Goal: Task Accomplishment & Management: Use online tool/utility

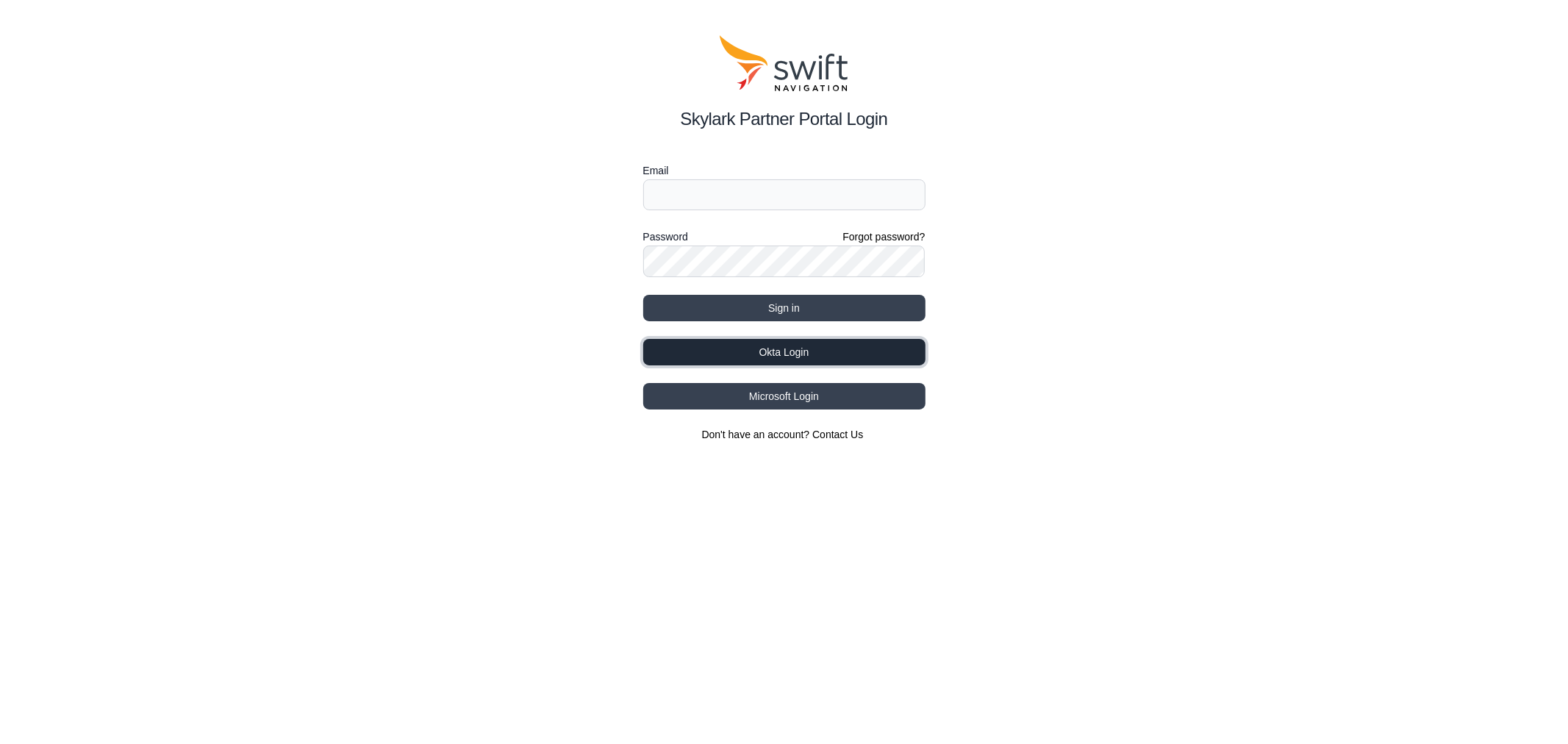
click at [854, 353] on button "Okta Login" at bounding box center [784, 352] width 282 height 27
click at [769, 353] on button "Okta Login" at bounding box center [784, 352] width 282 height 27
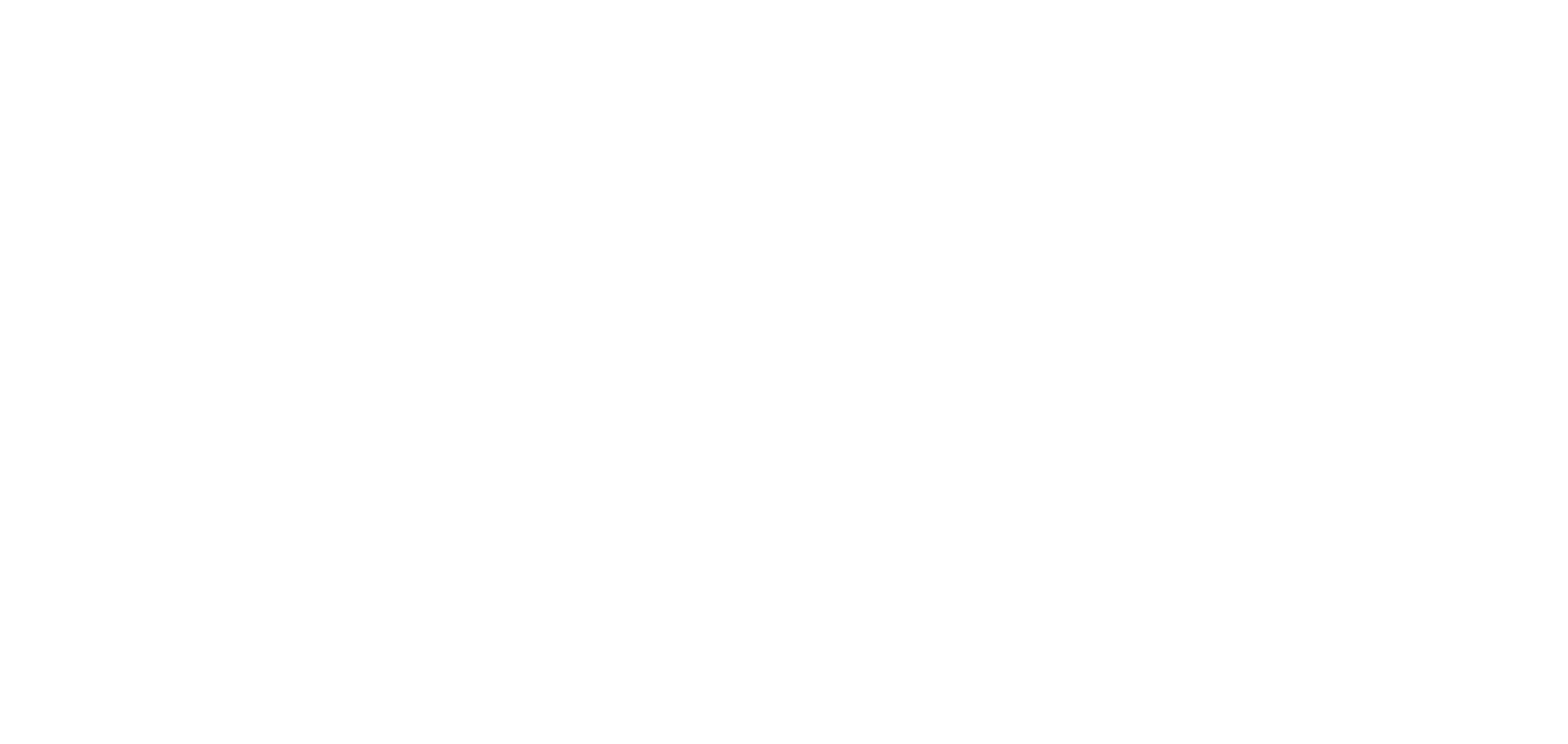
select select
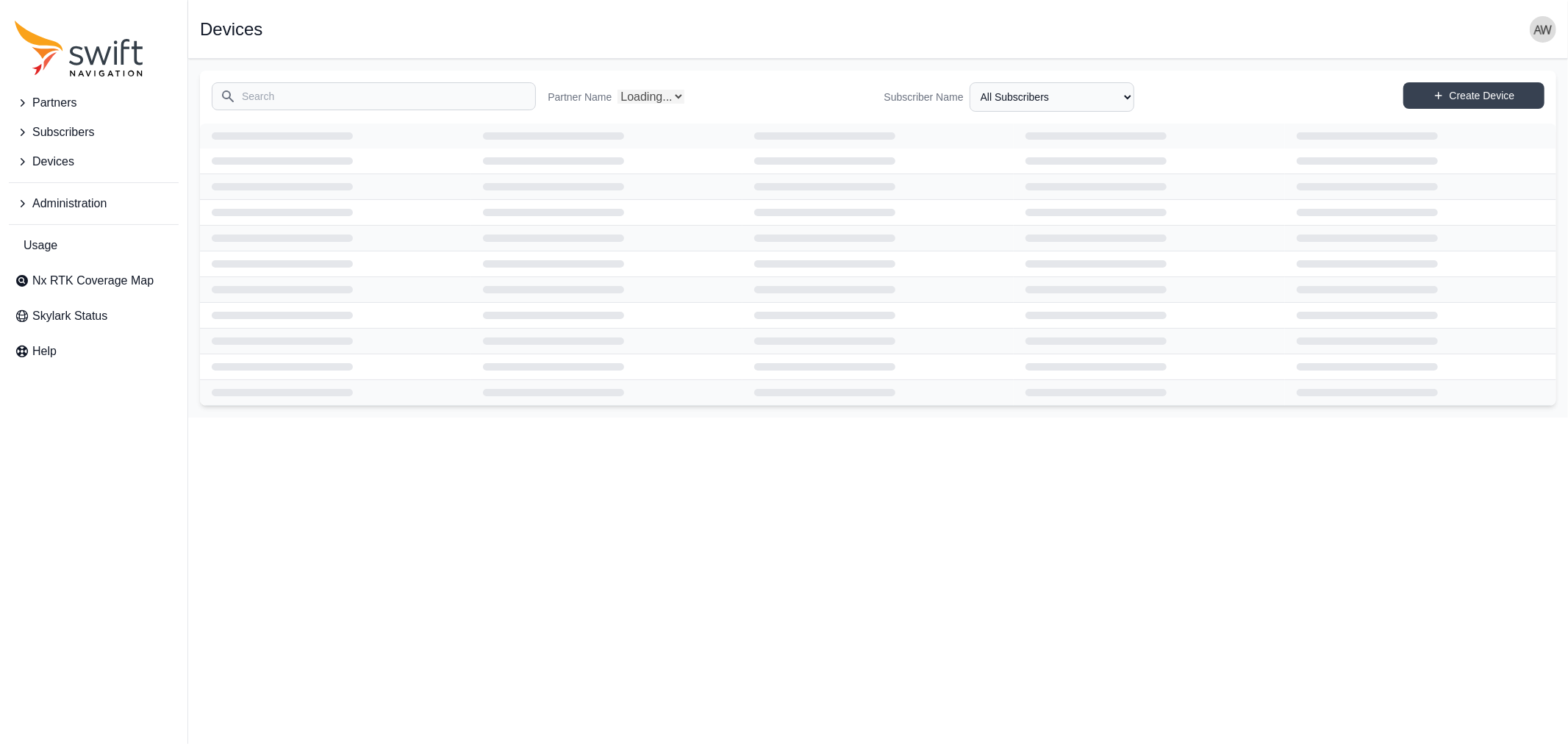
select select "Partner Name"
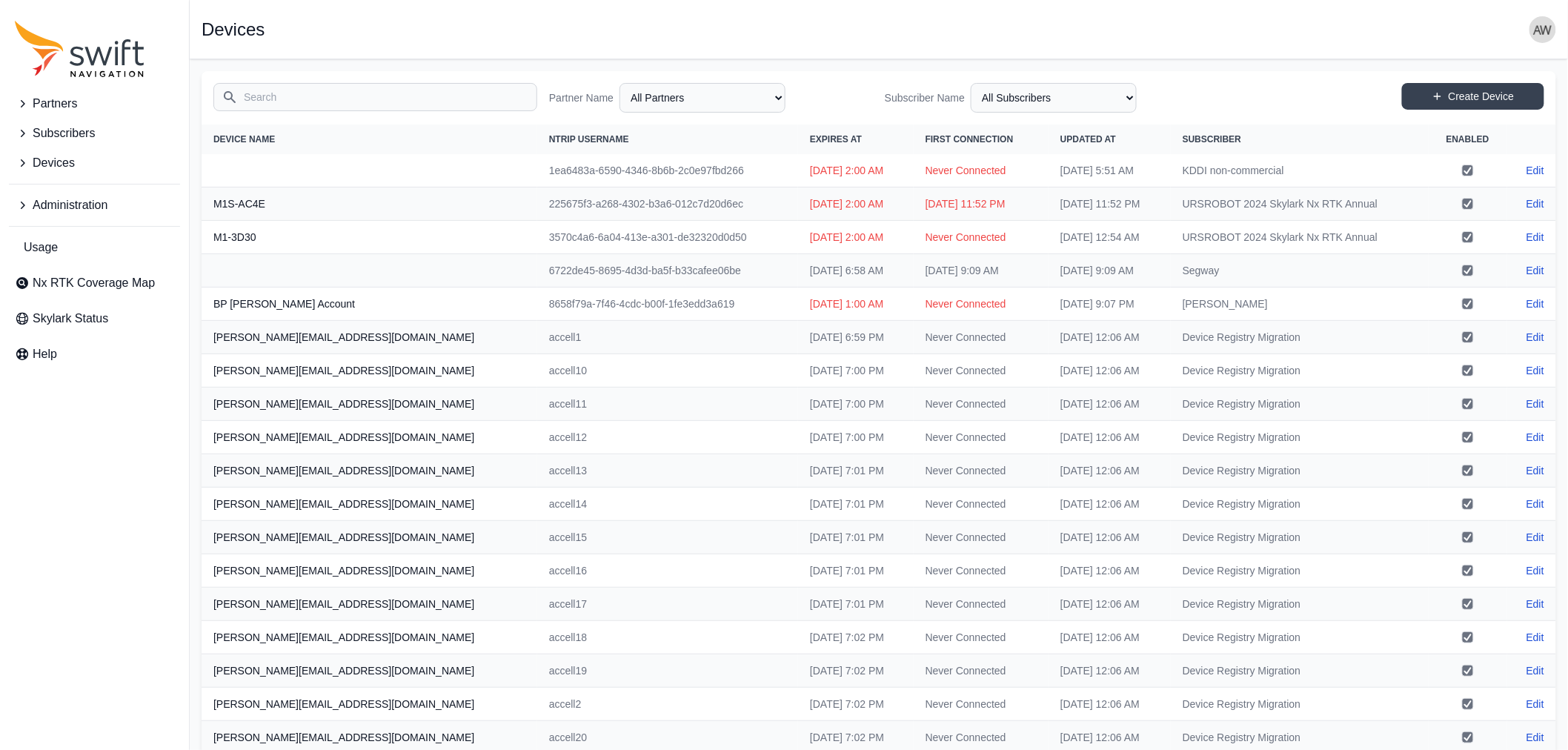
click at [50, 159] on span "Devices" at bounding box center [53, 163] width 42 height 18
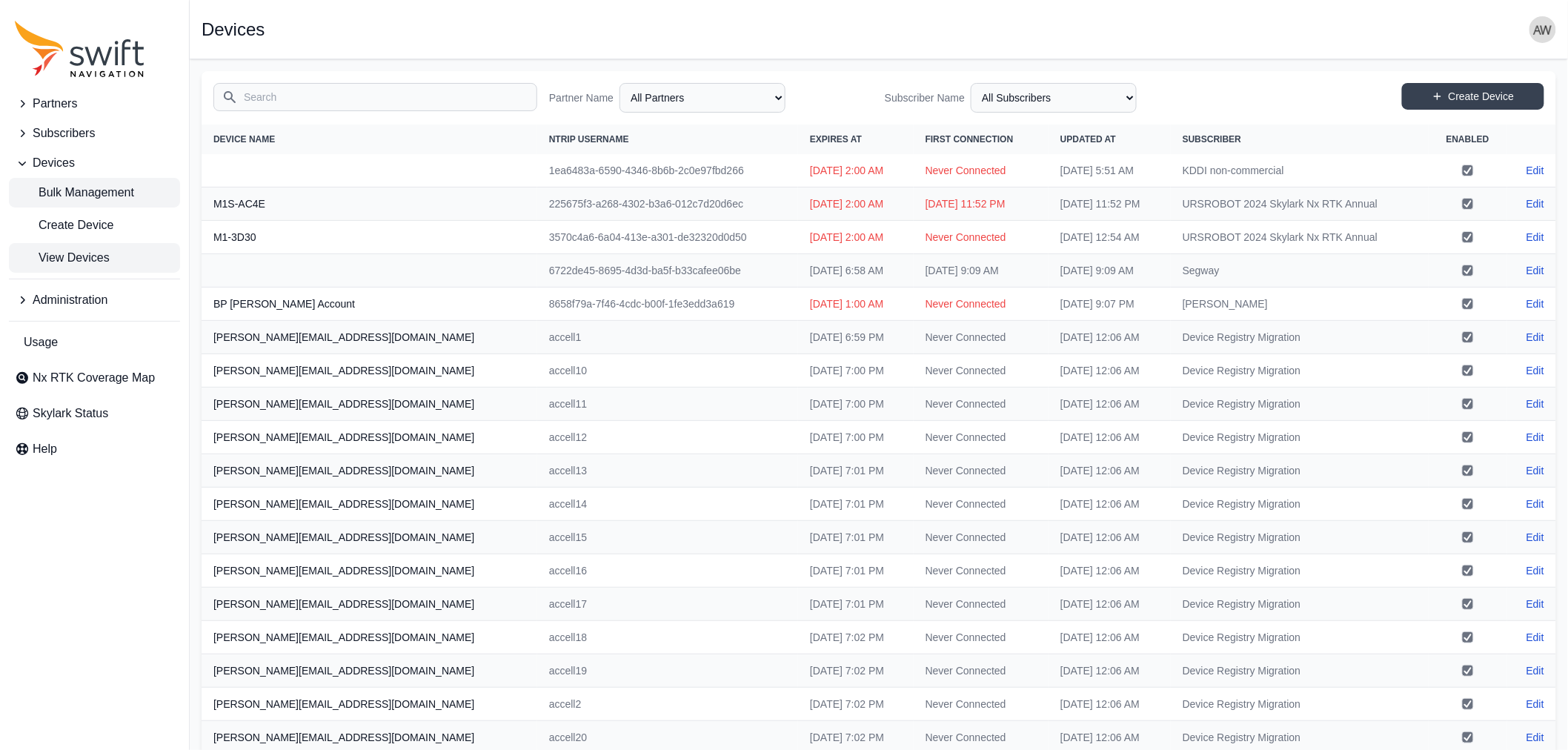
click at [83, 187] on span "Bulk Management" at bounding box center [74, 193] width 119 height 18
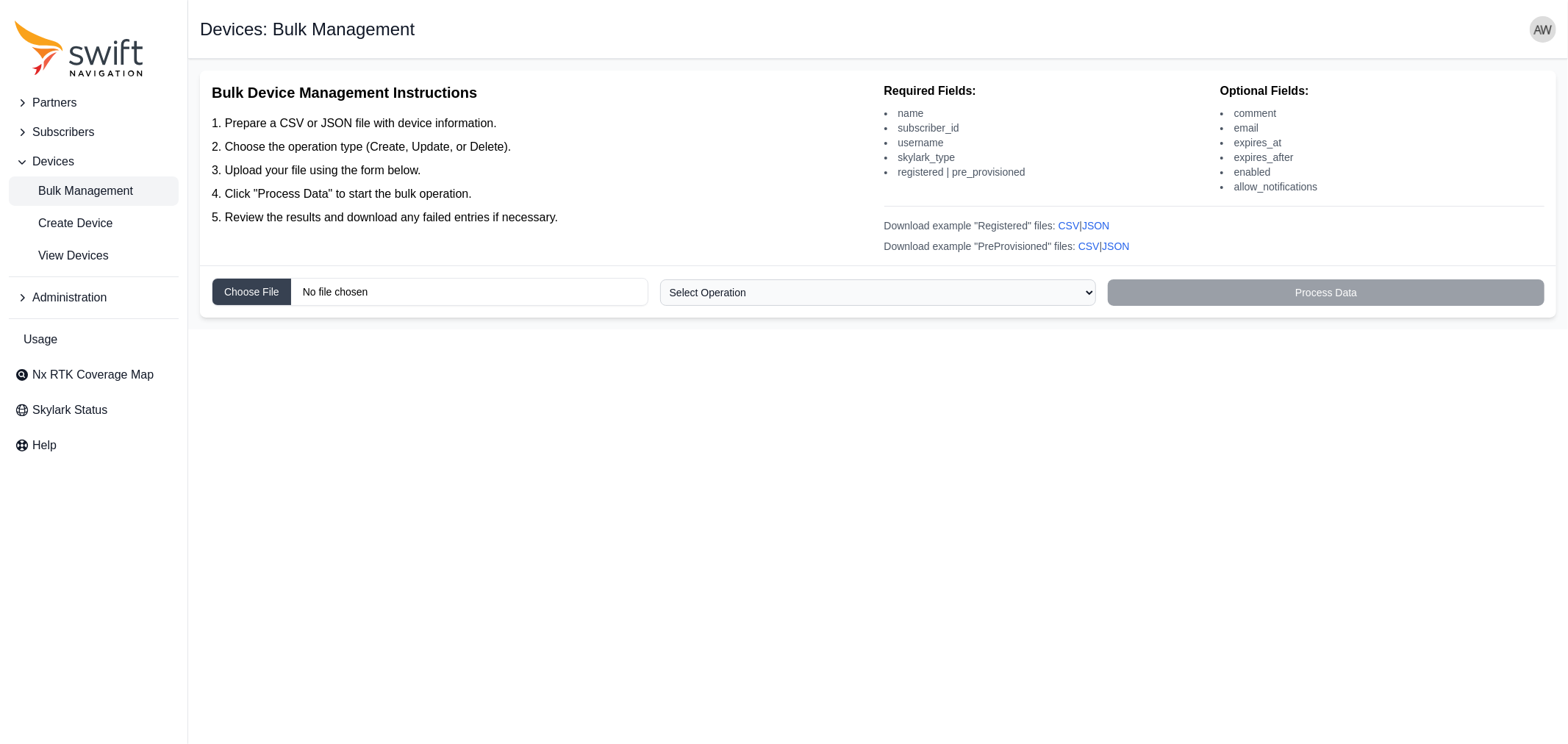
click at [710, 294] on select "Select Operation Create Update Delete" at bounding box center [878, 292] width 436 height 27
click at [282, 292] on input "Choose file" at bounding box center [429, 292] width 436 height 28
type input "C:\fakepath\Mammotion_registered_eval_devices.csv"
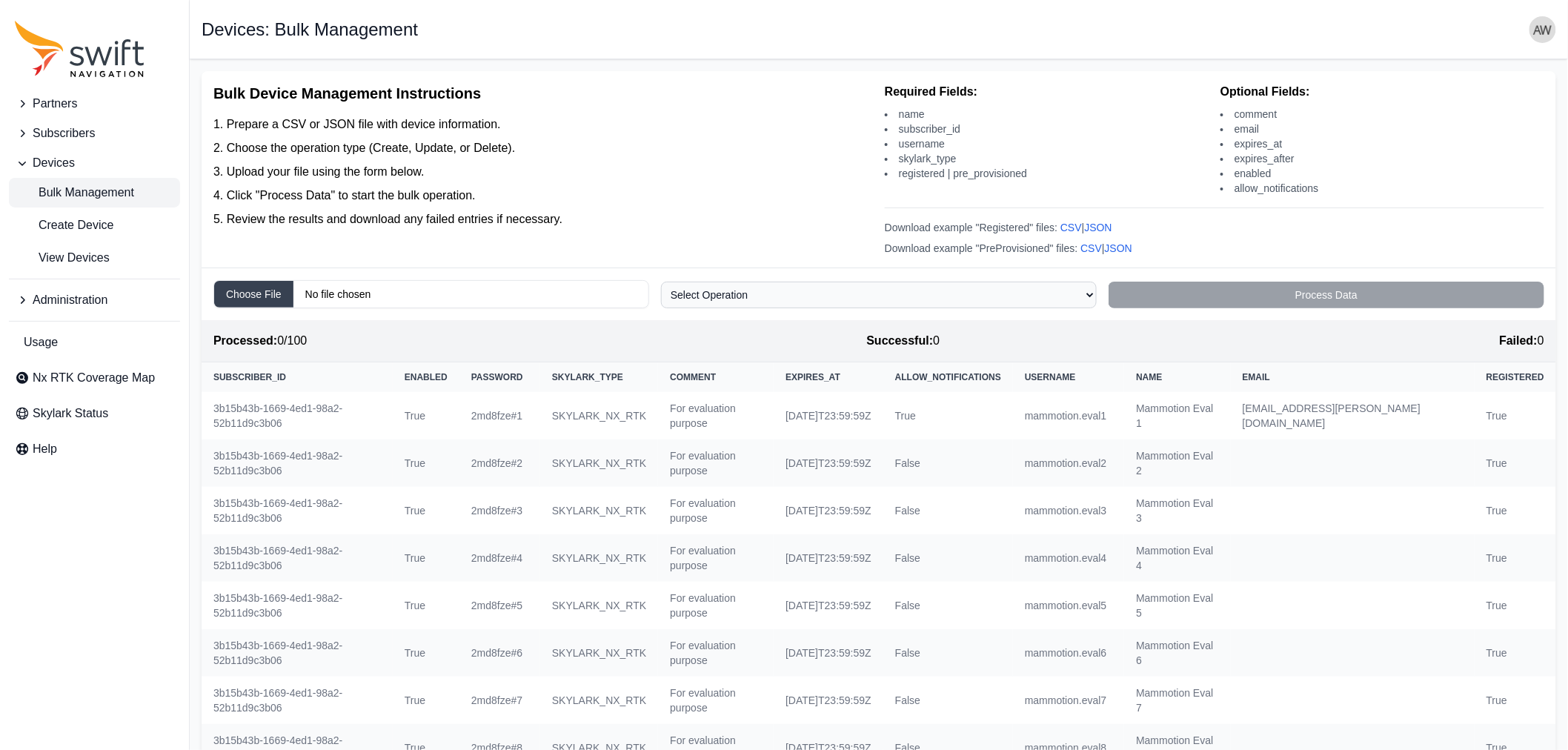
click at [1090, 299] on select "Select Operation Create Update Delete" at bounding box center [879, 295] width 436 height 27
select select "update"
click at [661, 283] on select "Select Operation Create Update Delete" at bounding box center [879, 295] width 436 height 27
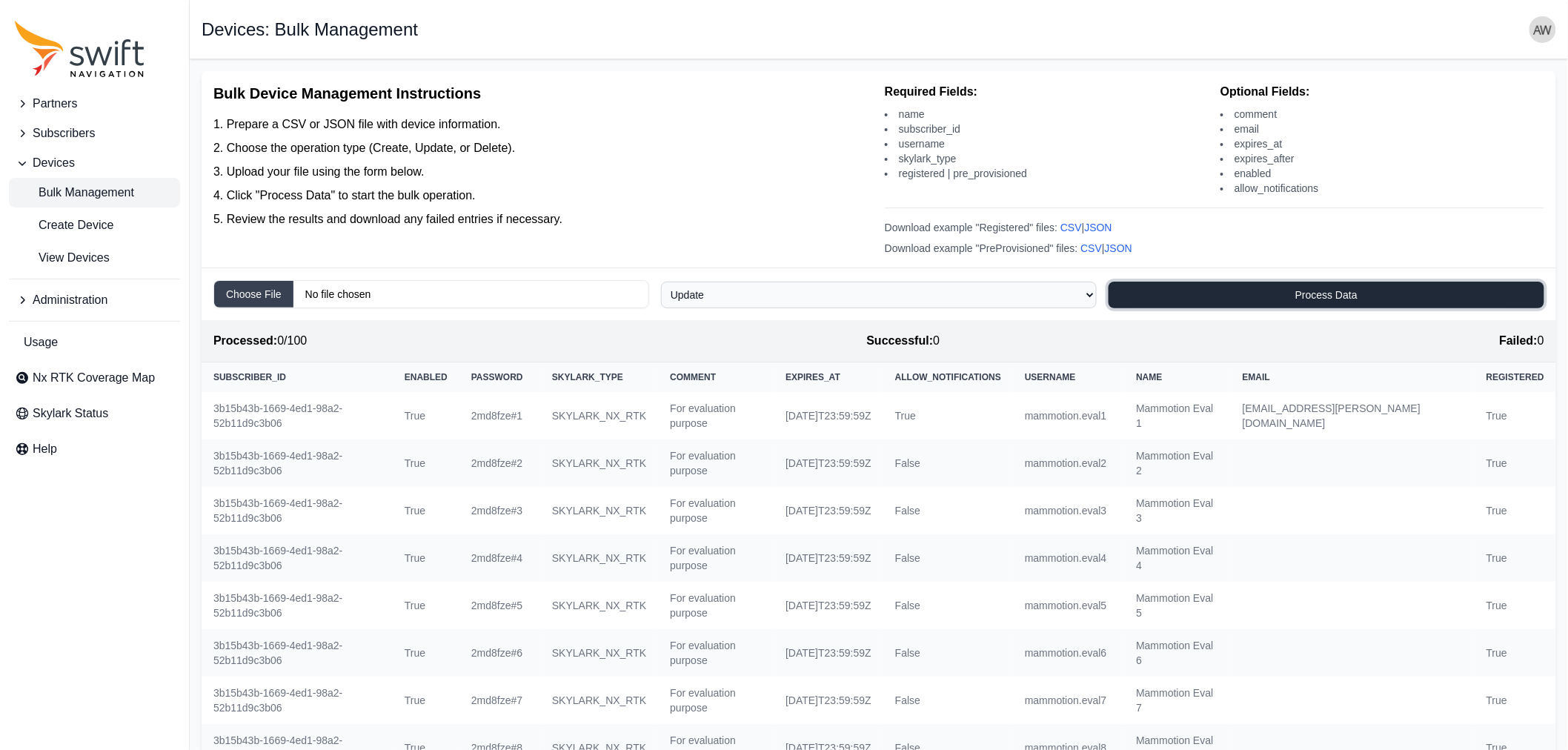
click at [1319, 291] on button "Process Data" at bounding box center [1327, 295] width 436 height 27
